Goal: Task Accomplishment & Management: Manage account settings

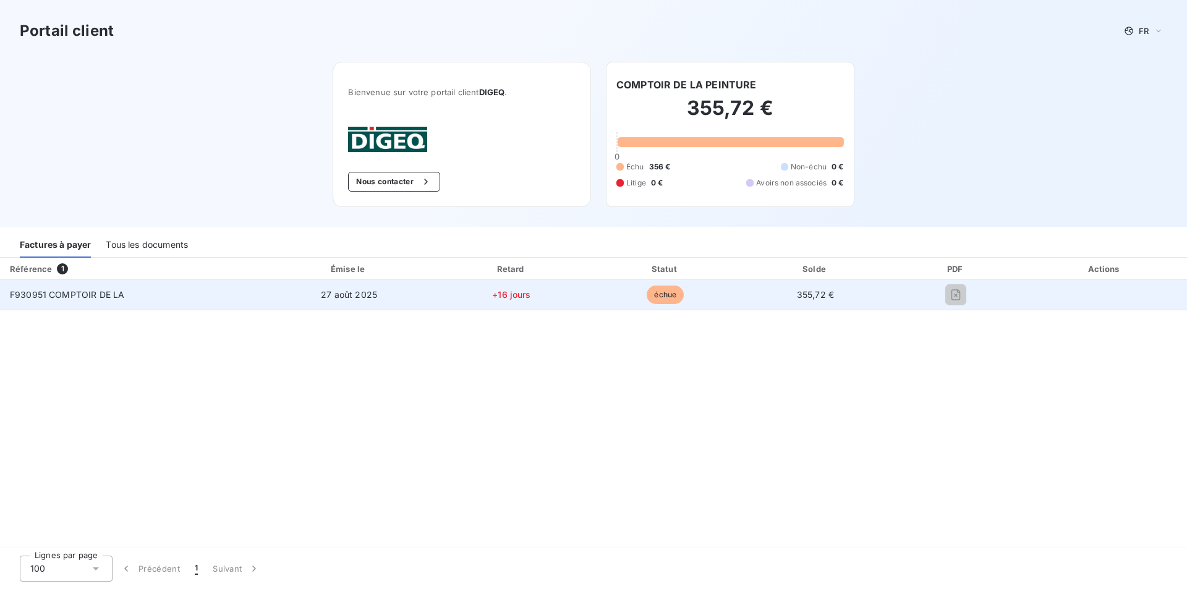
click at [797, 291] on span "355,72 €" at bounding box center [815, 294] width 37 height 11
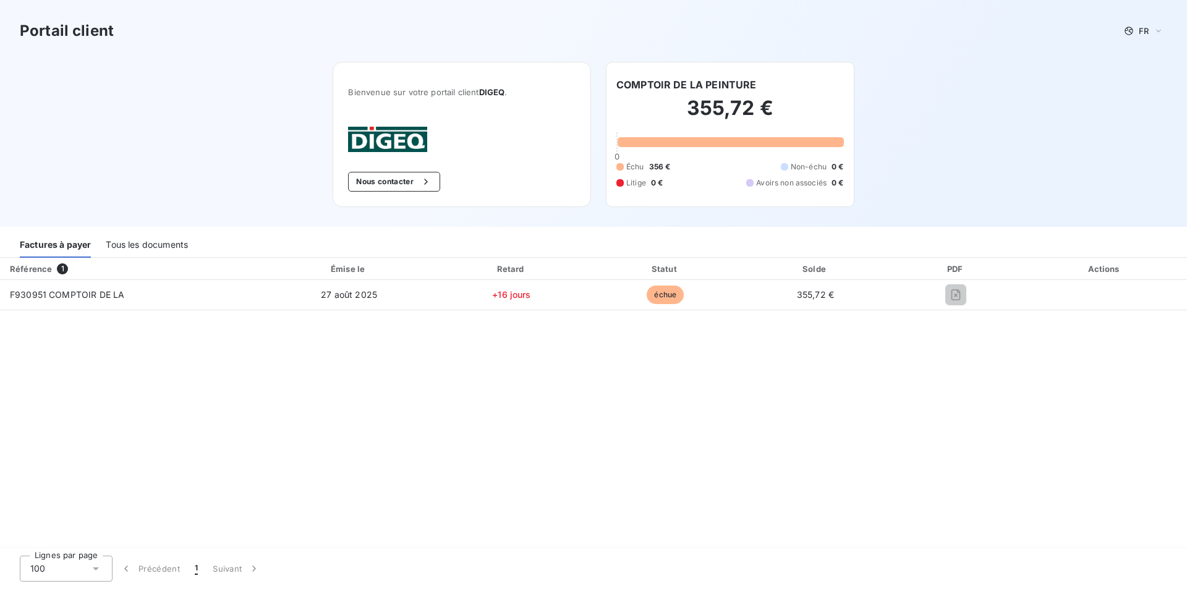
click at [158, 249] on div "Tous les documents" at bounding box center [147, 245] width 82 height 26
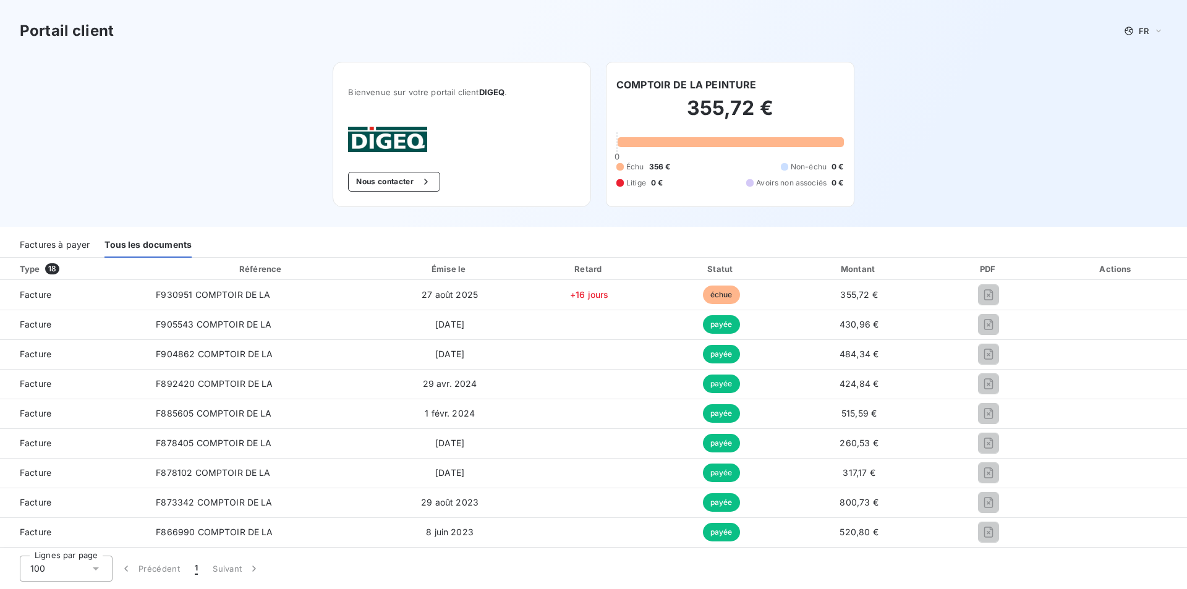
click at [87, 237] on div "Factures à payer" at bounding box center [55, 245] width 70 height 26
